Goal: Information Seeking & Learning: Learn about a topic

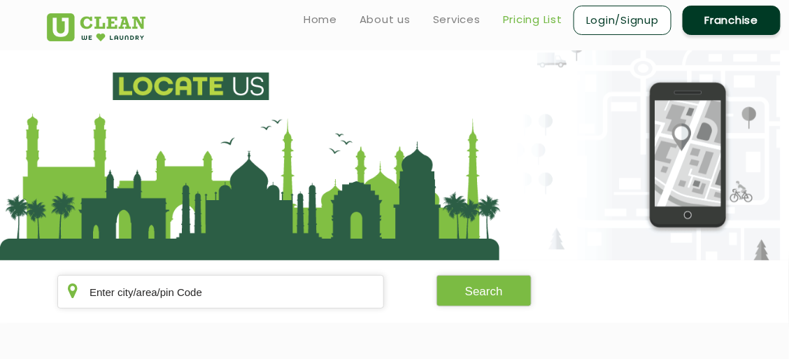
click at [527, 18] on link "Pricing List" at bounding box center [532, 19] width 59 height 17
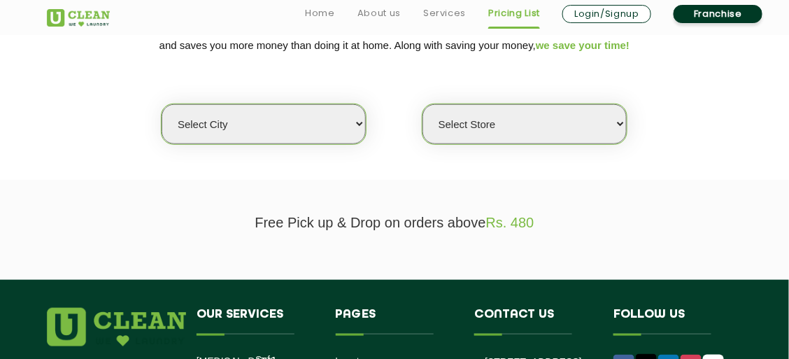
scroll to position [262, 0]
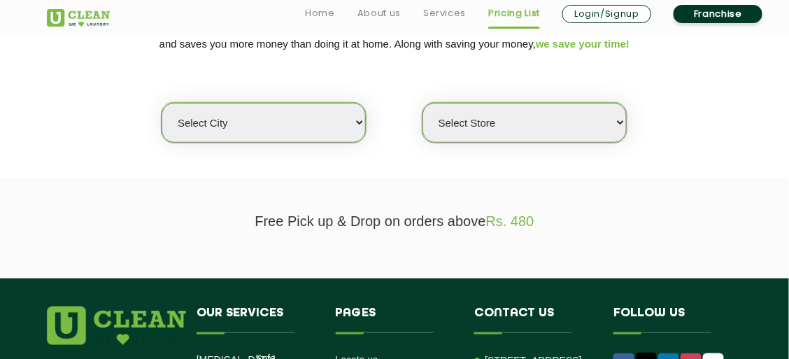
click at [322, 131] on select "Select city [GEOGRAPHIC_DATA] [GEOGRAPHIC_DATA] [GEOGRAPHIC_DATA] [GEOGRAPHIC_D…" at bounding box center [264, 123] width 204 height 40
select select "2"
click at [162, 103] on select "Select city [GEOGRAPHIC_DATA] [GEOGRAPHIC_DATA] [GEOGRAPHIC_DATA] [GEOGRAPHIC_D…" at bounding box center [264, 123] width 204 height 40
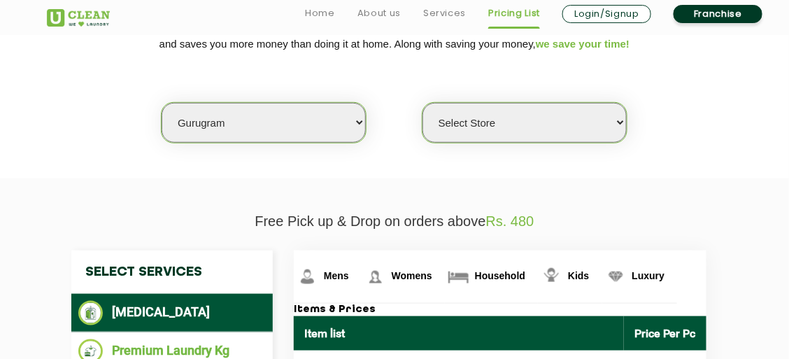
click at [497, 131] on select "Select Store [GEOGRAPHIC_DATA] Sector 66 [GEOGRAPHIC_DATA] Phase [GEOGRAPHIC_DA…" at bounding box center [524, 123] width 204 height 40
select select "295"
click at [422, 103] on select "Select Store [GEOGRAPHIC_DATA] Sector 66 [GEOGRAPHIC_DATA] Phase [GEOGRAPHIC_DA…" at bounding box center [524, 123] width 204 height 40
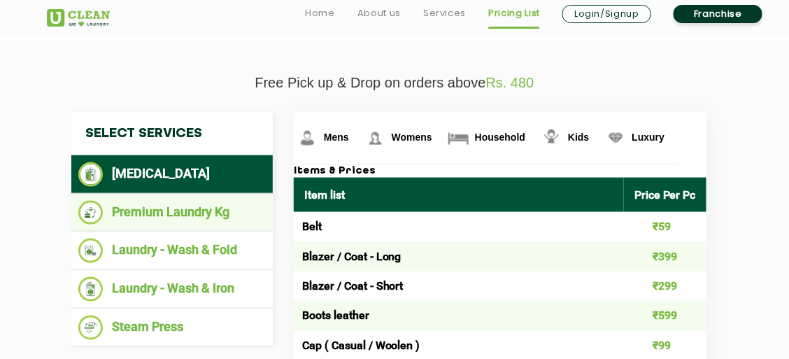
scroll to position [505, 0]
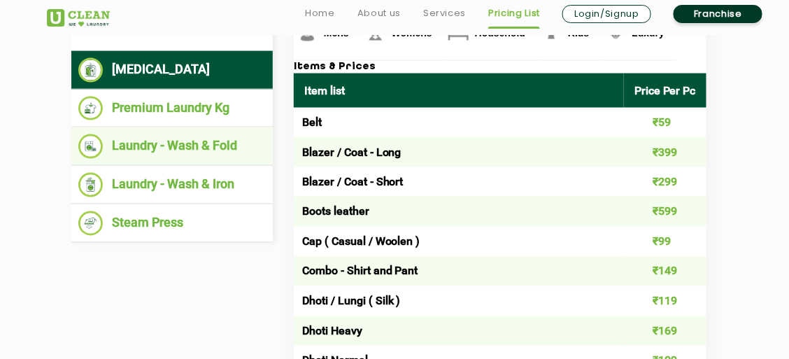
click at [144, 150] on li "Laundry - Wash & Fold" at bounding box center [171, 146] width 187 height 24
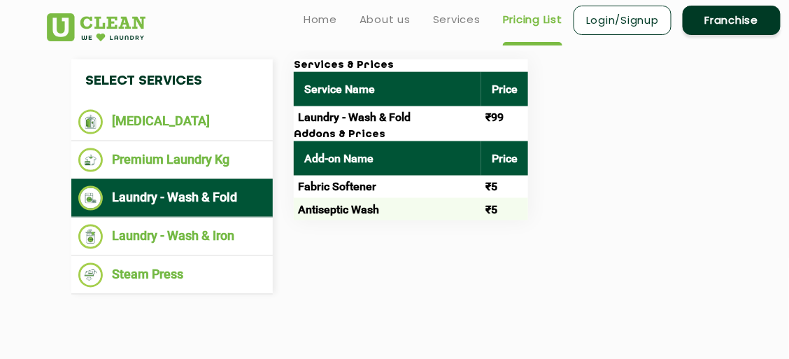
scroll to position [455, 0]
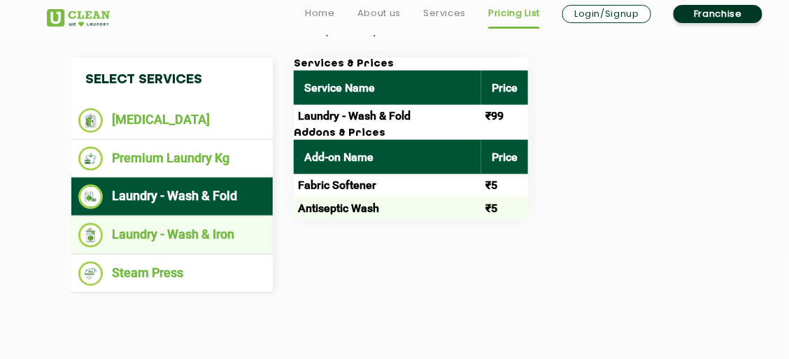
click at [189, 223] on li "Laundry - Wash & Iron" at bounding box center [171, 235] width 187 height 24
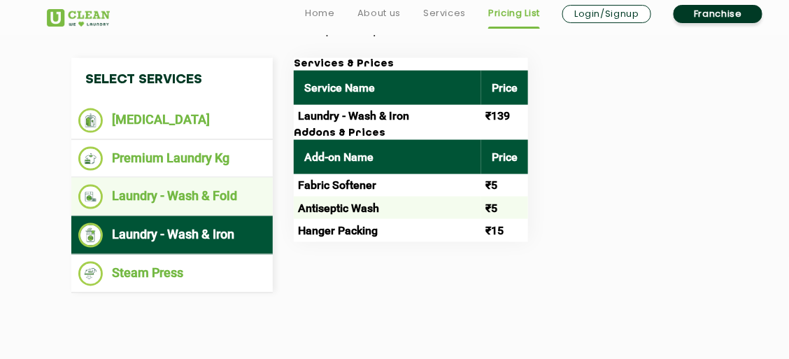
click at [199, 197] on li "Laundry - Wash & Fold" at bounding box center [171, 197] width 187 height 24
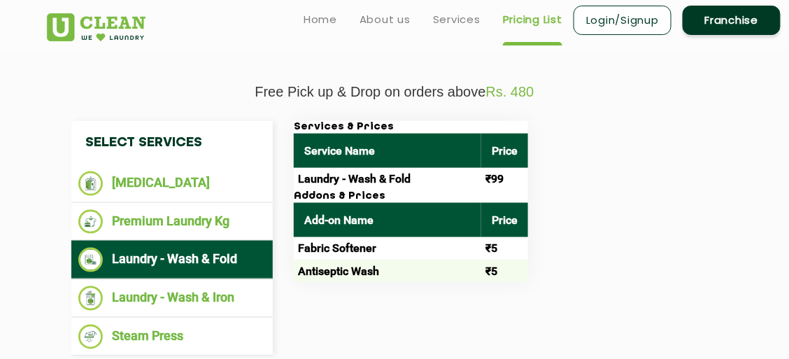
scroll to position [390, 0]
